Goal: Complete application form

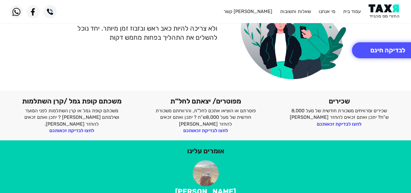
scroll to position [103, 0]
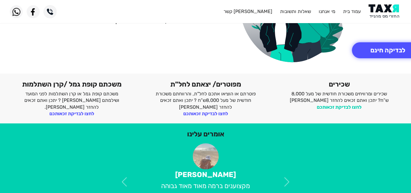
click at [333, 105] on link "לחצו לבדיקת זכאותכם" at bounding box center [339, 107] width 45 height 6
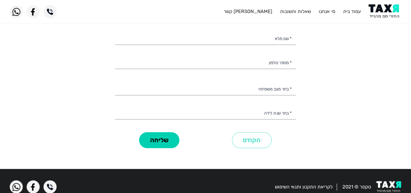
scroll to position [17, 0]
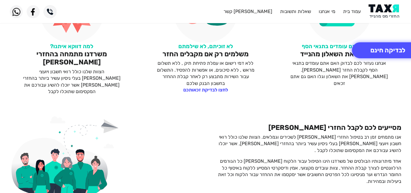
scroll to position [356, 0]
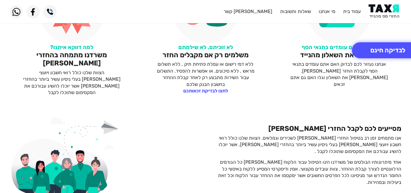
click at [405, 77] on div "גלו אם אתם עומדים בתנאי הסף ממלאים את השאלון מהנייד אנחנו נעזור לכם לבדוק האם א…" at bounding box center [339, 37] width 134 height 117
click at [223, 89] on link "לחצו לבדיקת זכאותכם" at bounding box center [205, 91] width 45 height 6
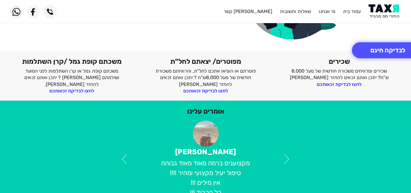
scroll to position [124, 0]
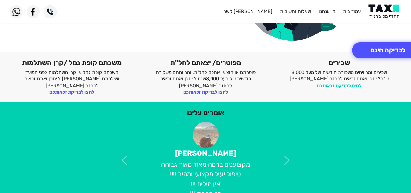
click at [347, 87] on link "לחצו לבדיקת זכאותכם" at bounding box center [339, 86] width 45 height 6
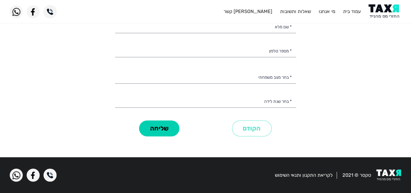
scroll to position [70, 0]
